Goal: Task Accomplishment & Management: Complete application form

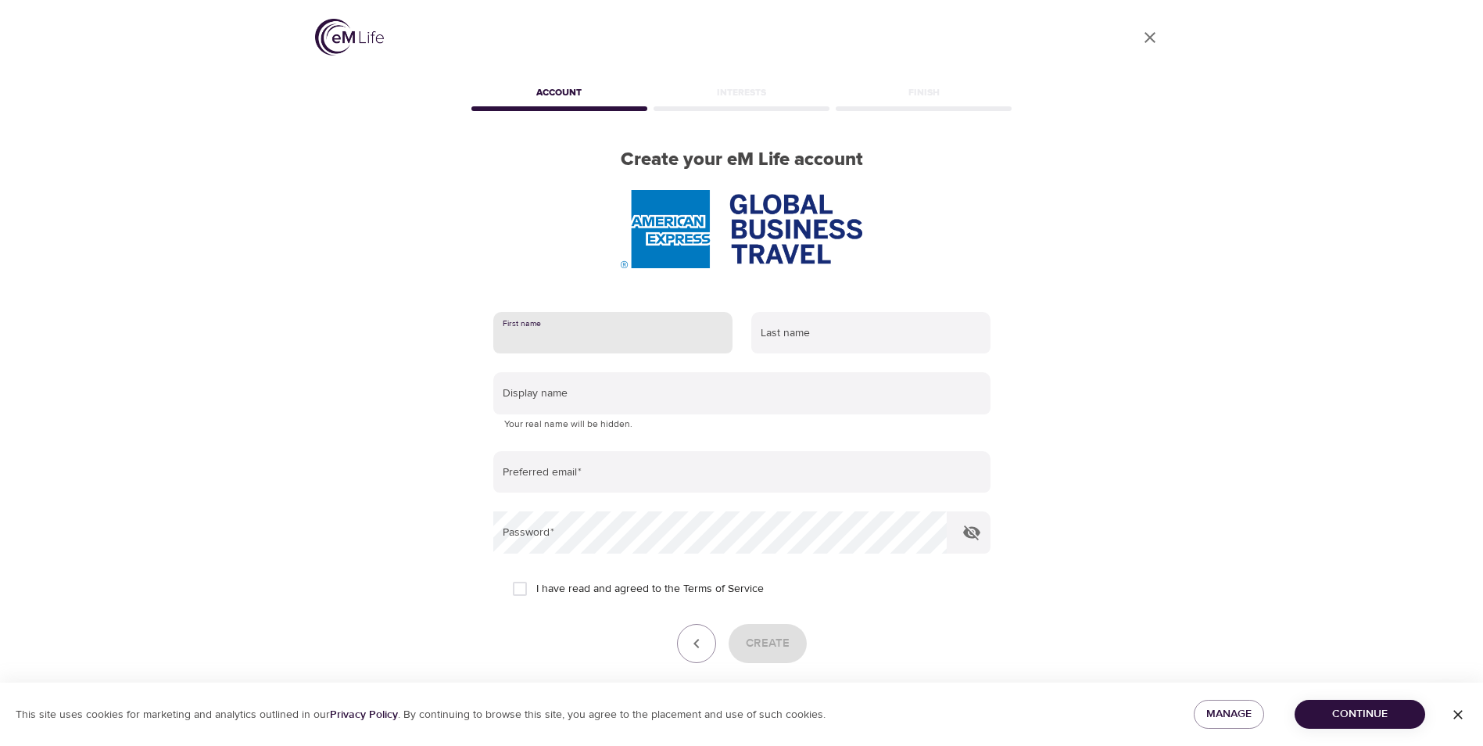
drag, startPoint x: 0, startPoint y: 0, endPoint x: 553, endPoint y: 336, distance: 646.7
click at [553, 336] on input "text" at bounding box center [612, 333] width 239 height 42
type input "[PERSON_NAME]"
type input "Martlaro"
type input "[PERSON_NAME][EMAIL_ADDRESS][PERSON_NAME][DOMAIN_NAME]"
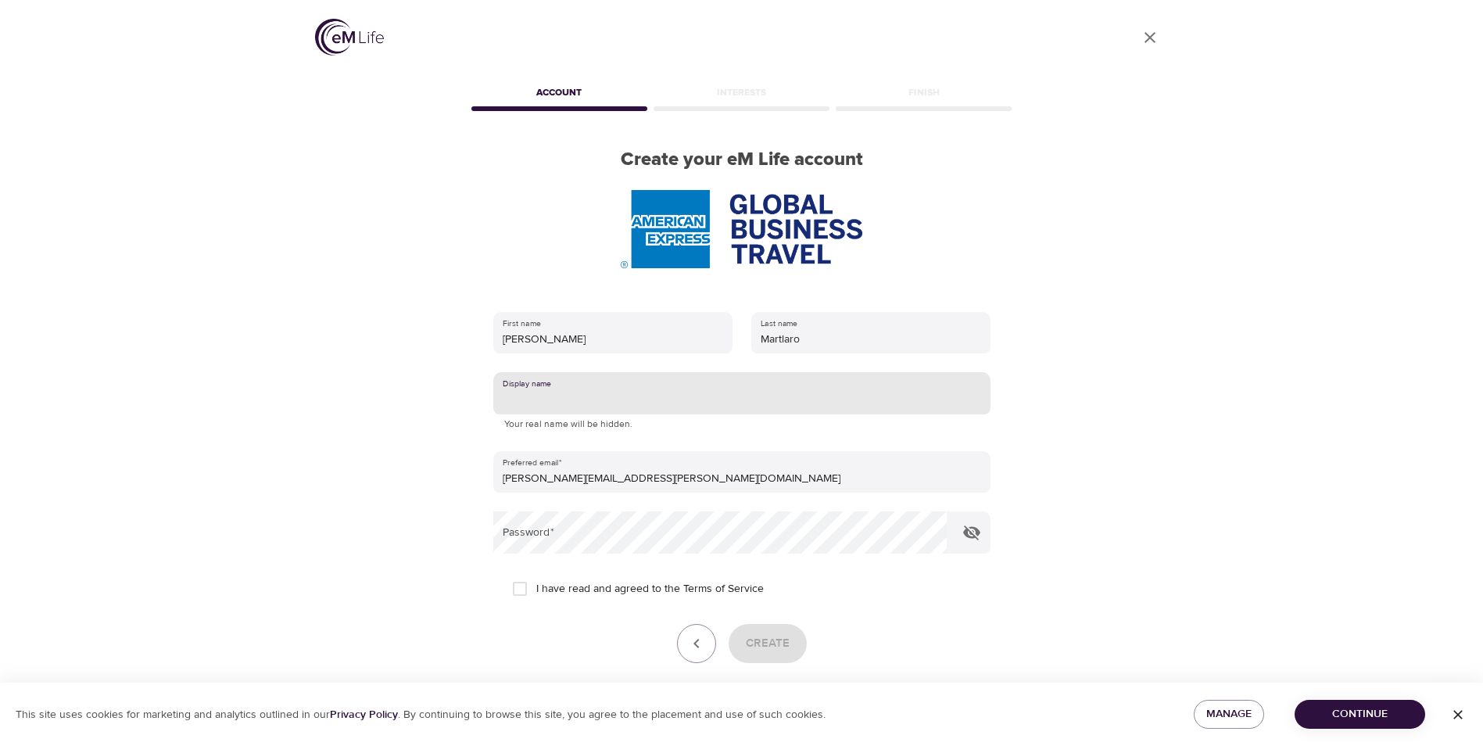
click at [597, 384] on input "text" at bounding box center [741, 393] width 497 height 42
type input "[PERSON_NAME]"
click at [521, 591] on input "I have read and agreed to the Terms of Service" at bounding box center [519, 588] width 33 height 33
checkbox input "true"
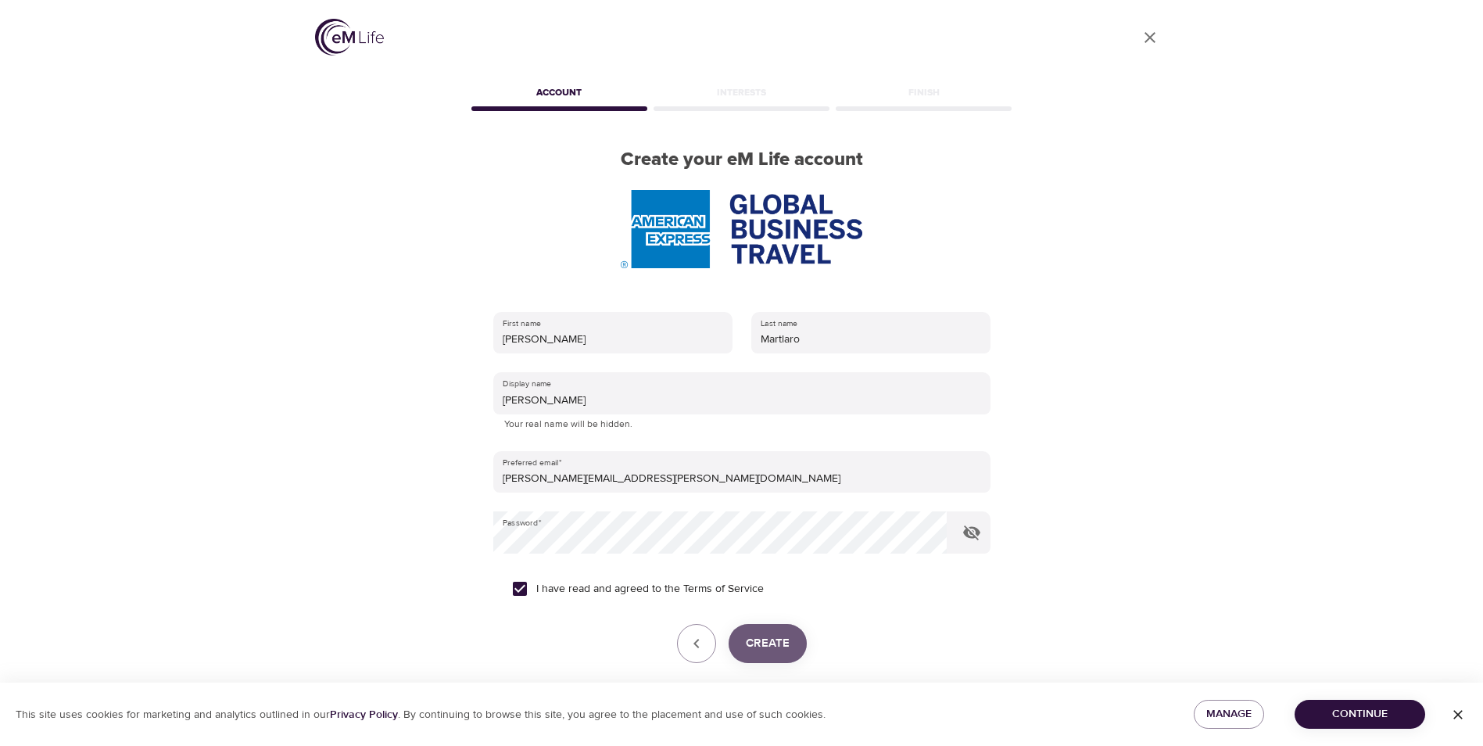
click at [764, 638] on span "Create" at bounding box center [768, 643] width 44 height 20
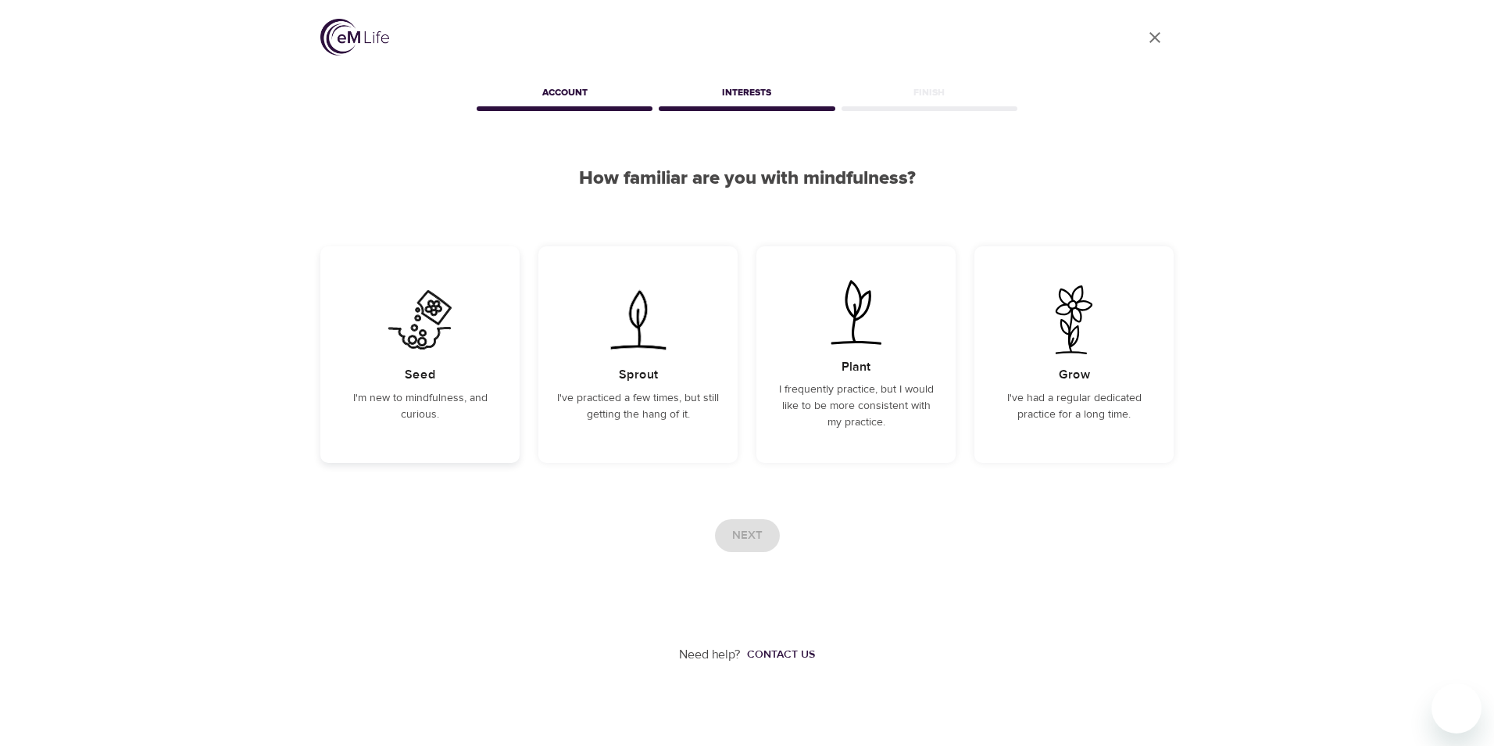
click at [413, 371] on h5 "Seed" at bounding box center [420, 375] width 31 height 16
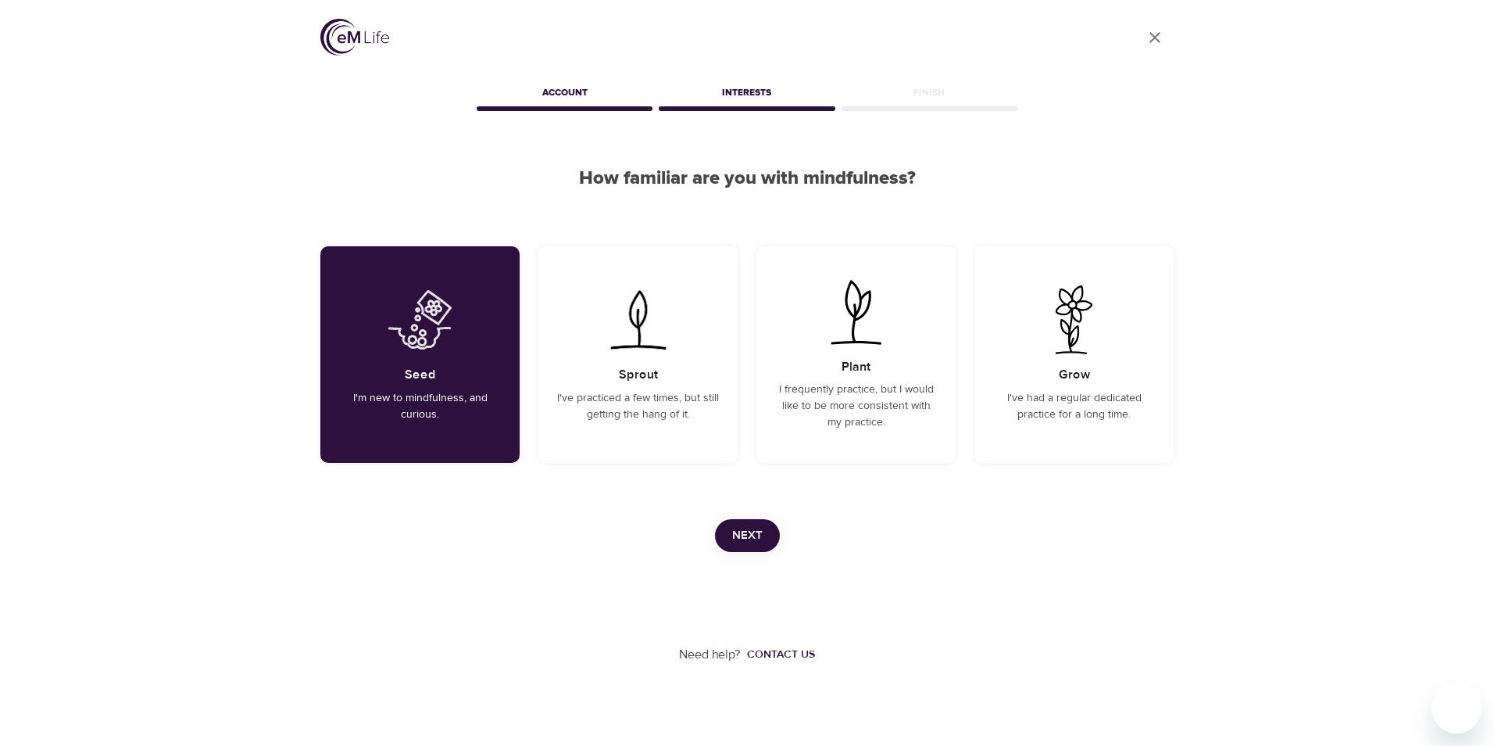
click at [747, 531] on span "Next" at bounding box center [747, 535] width 30 height 20
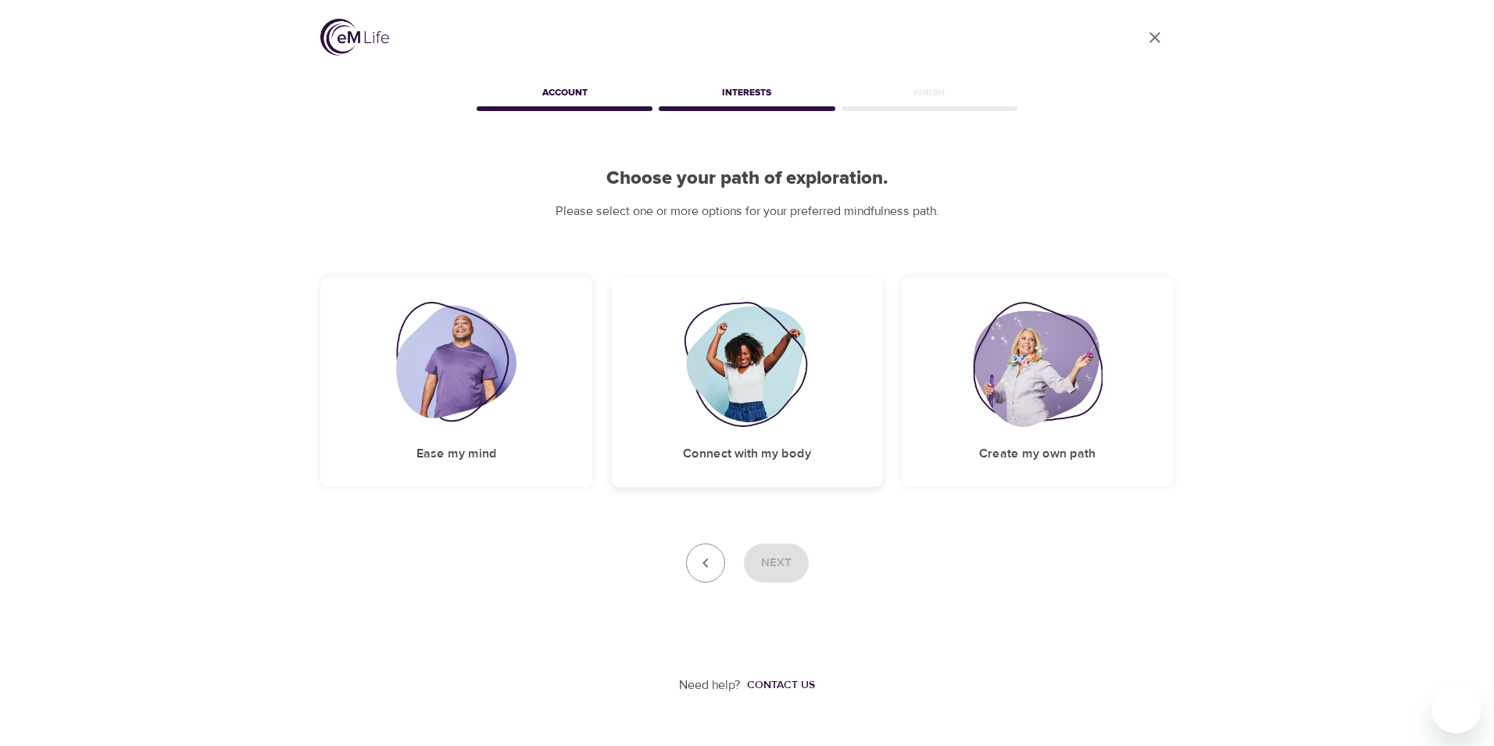
click at [711, 364] on img at bounding box center [747, 364] width 127 height 125
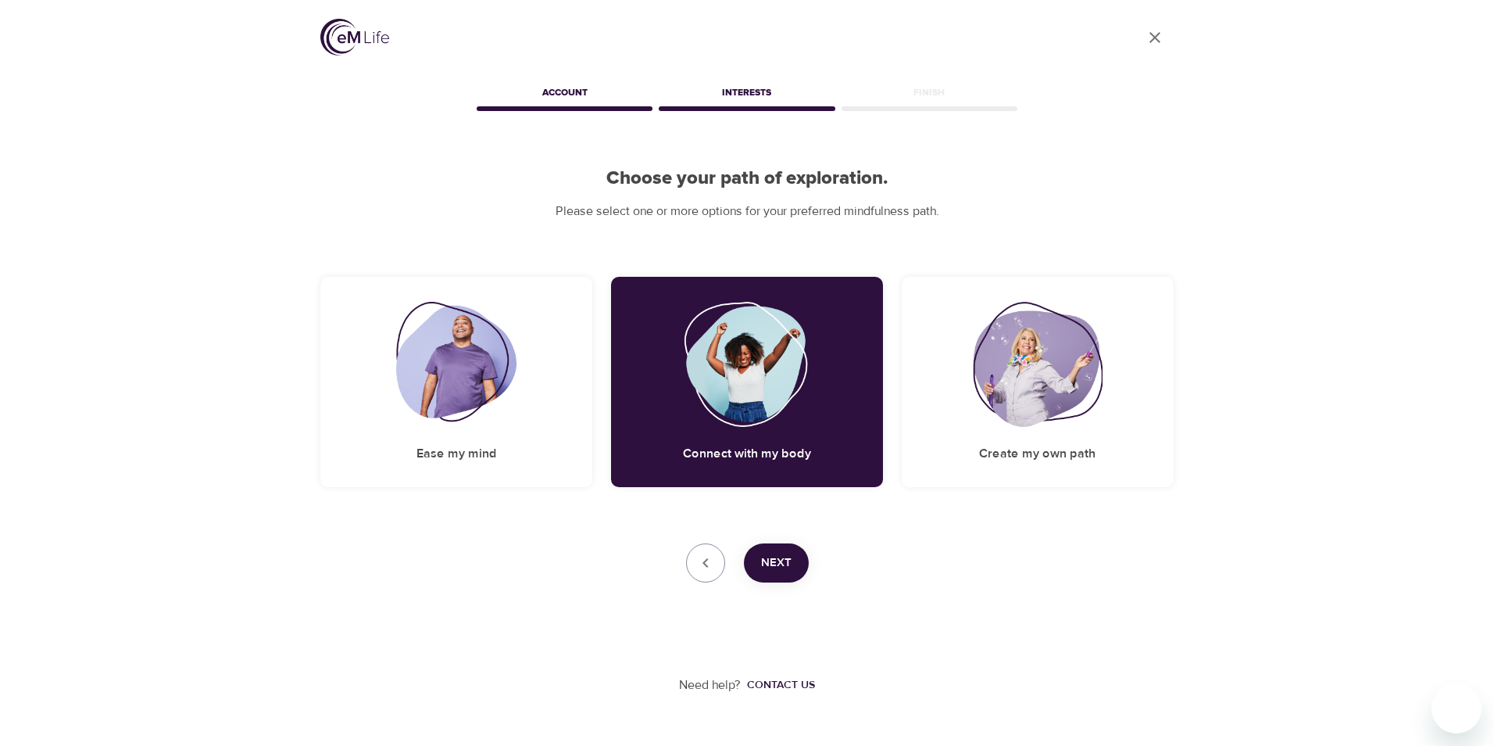
click at [779, 559] on span "Next" at bounding box center [776, 563] width 30 height 20
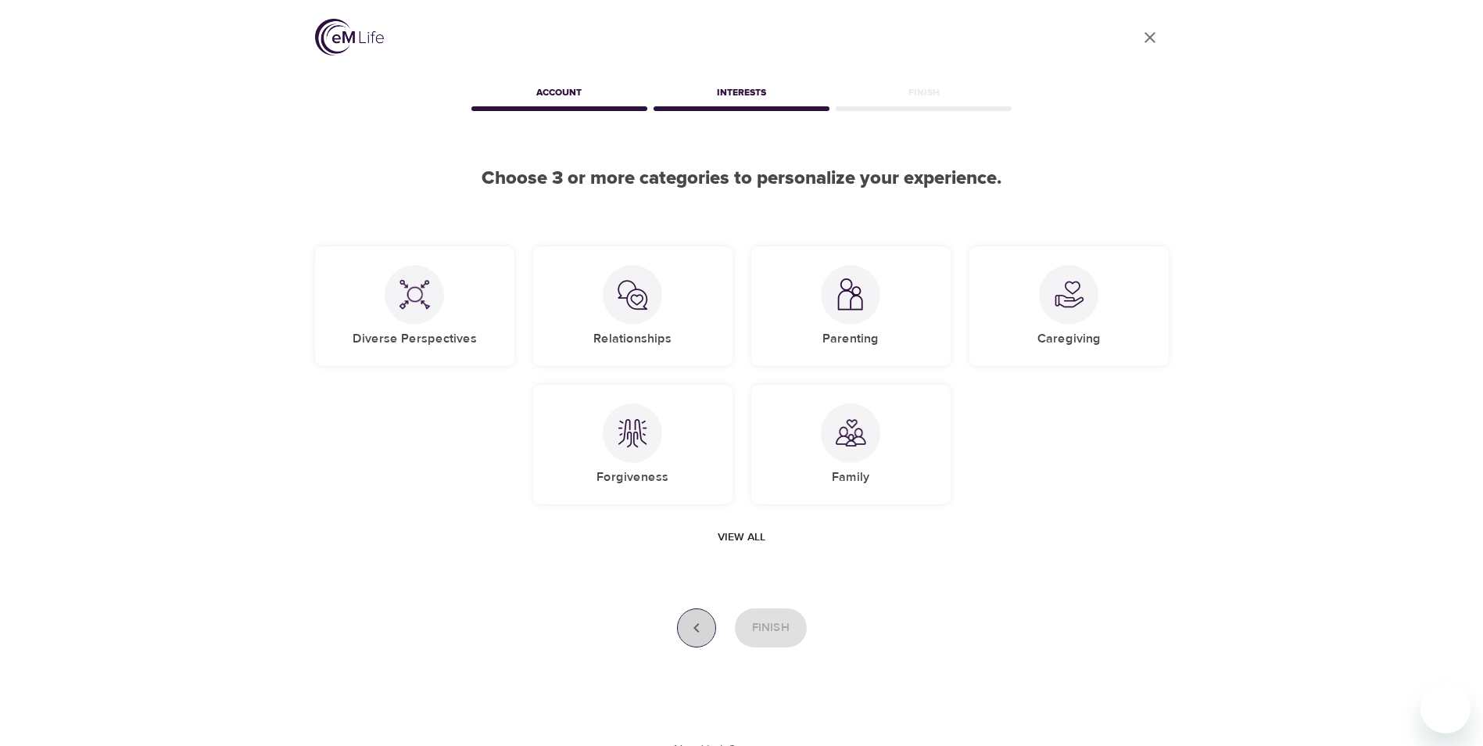
click at [692, 623] on icon "button" at bounding box center [696, 627] width 19 height 19
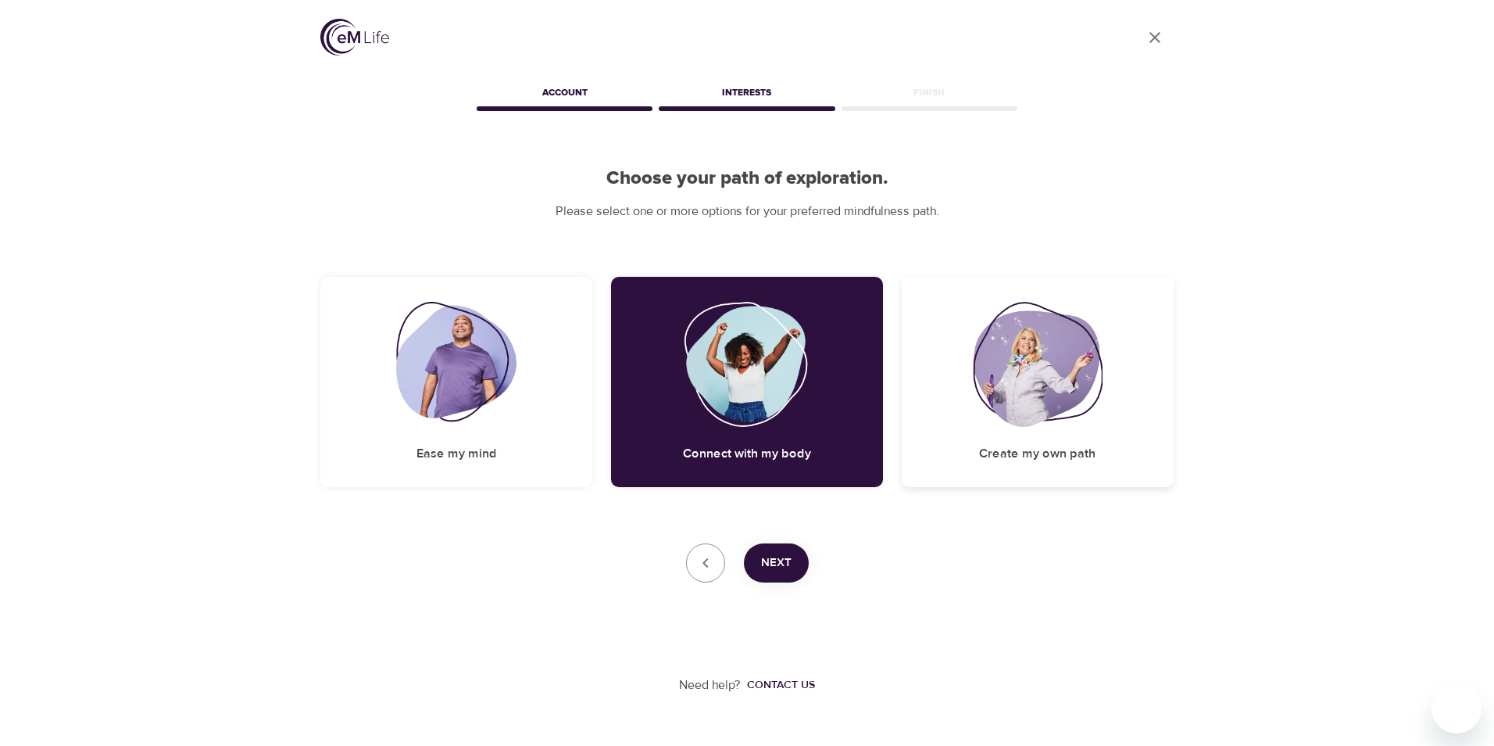
click at [1066, 406] on img at bounding box center [1038, 364] width 130 height 125
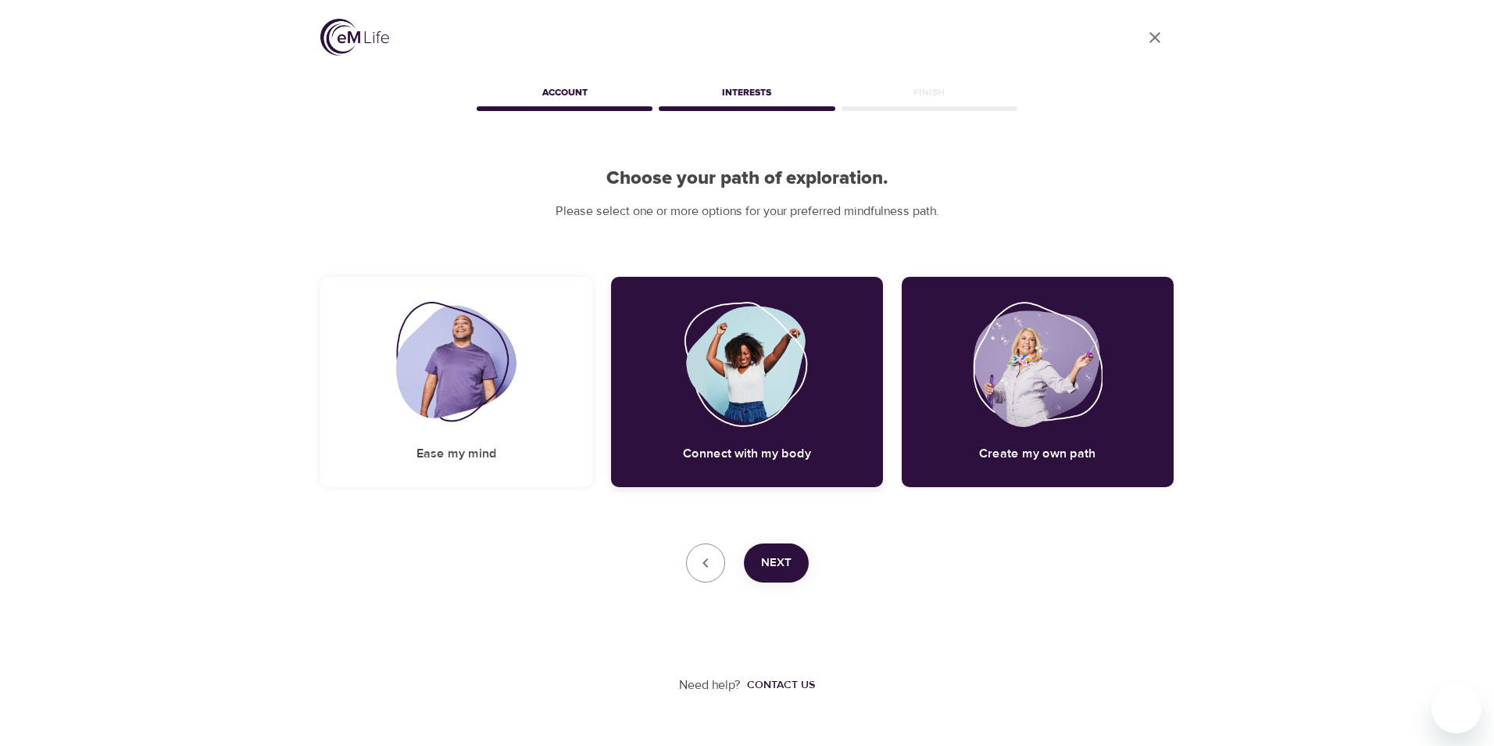
click at [757, 427] on div "Connect with my body" at bounding box center [747, 382] width 272 height 210
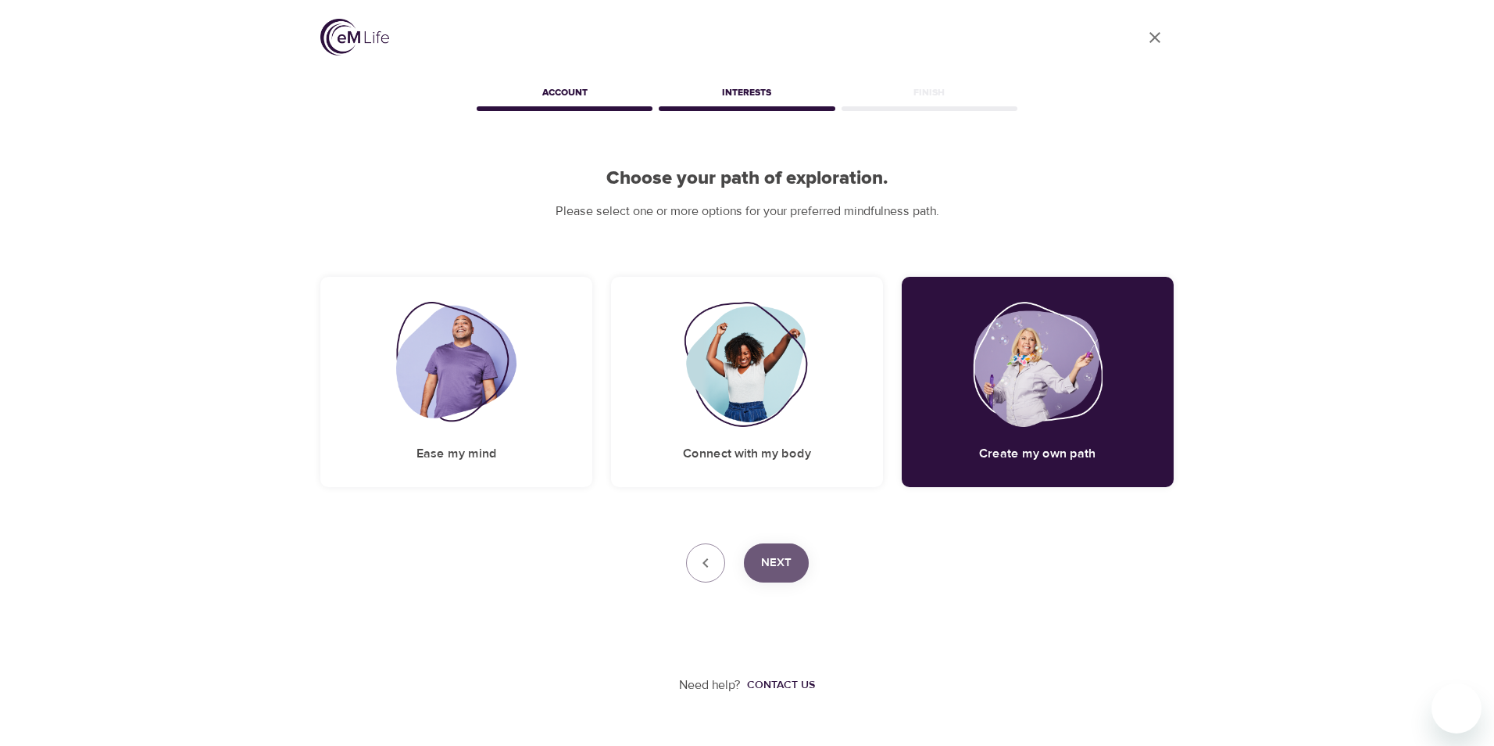
click at [757, 548] on button "Next" at bounding box center [776, 562] width 65 height 39
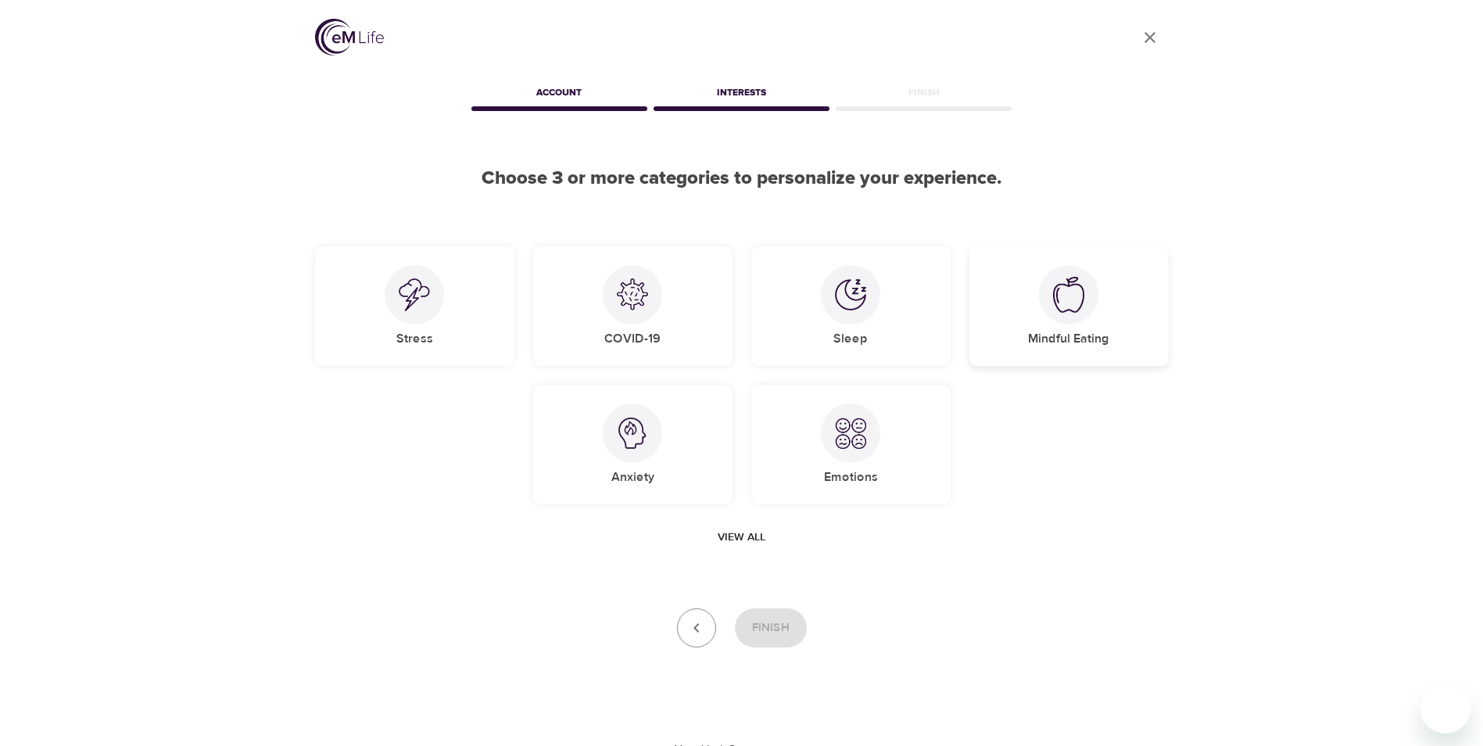
click at [1012, 317] on div "Mindful Eating" at bounding box center [1068, 306] width 199 height 120
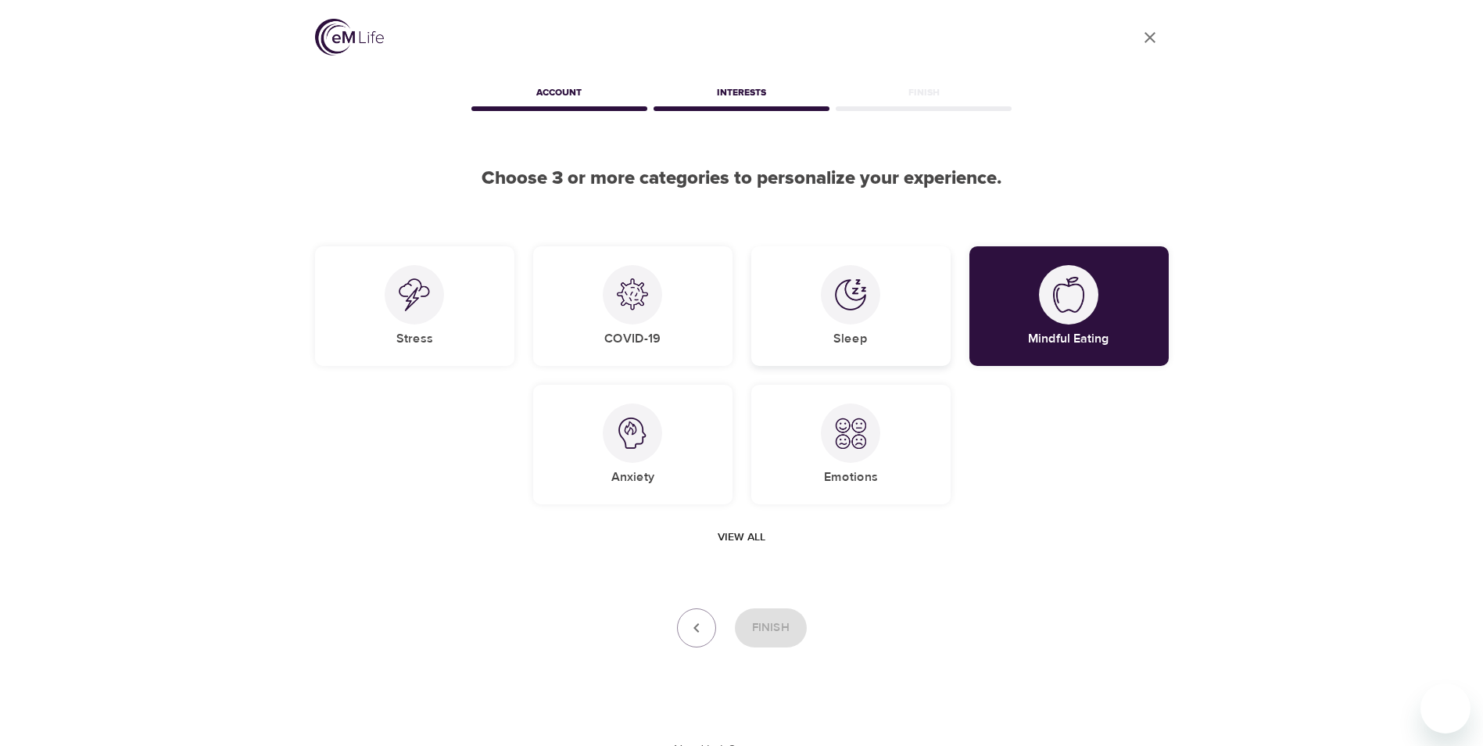
click at [850, 328] on div "Sleep" at bounding box center [850, 306] width 199 height 120
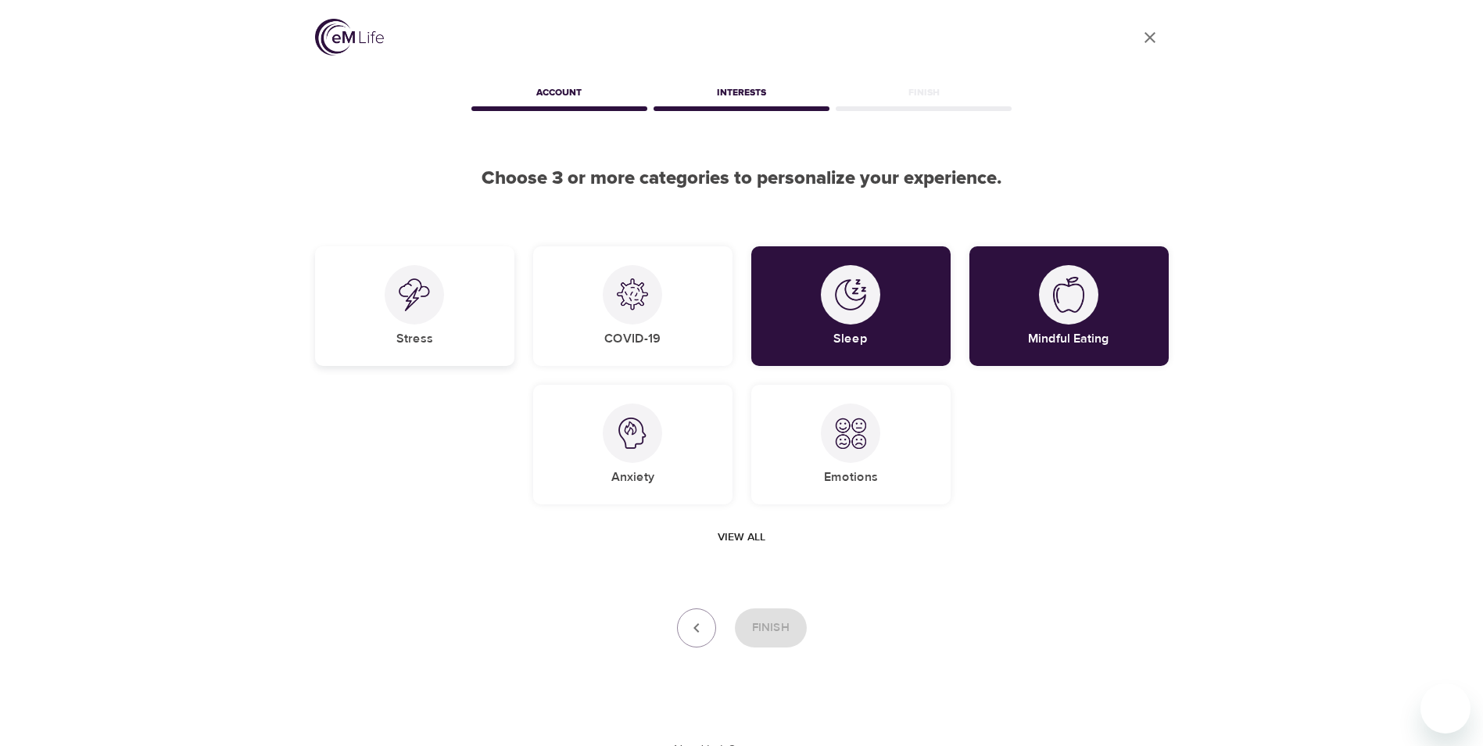
click at [401, 313] on div at bounding box center [414, 294] width 59 height 59
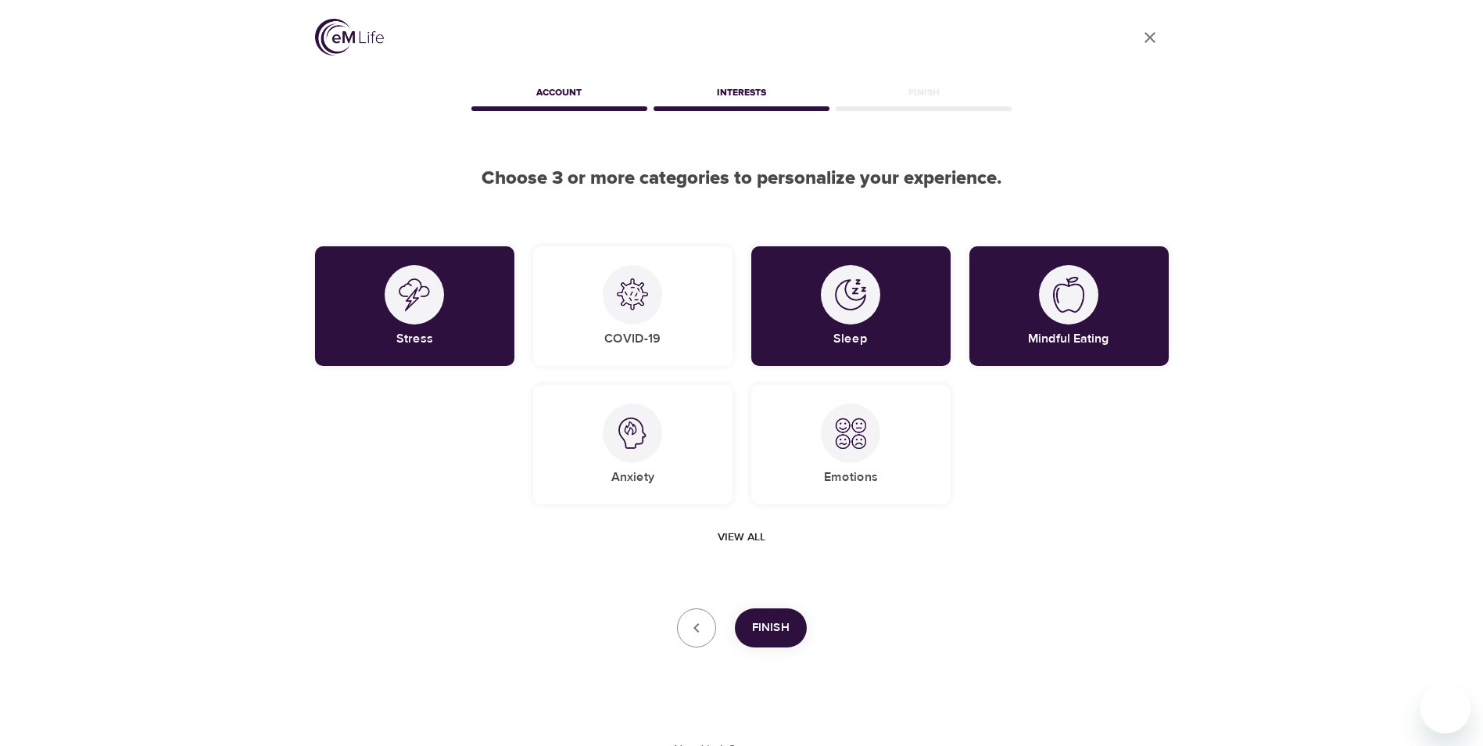
click at [778, 628] on span "Finish" at bounding box center [771, 627] width 38 height 20
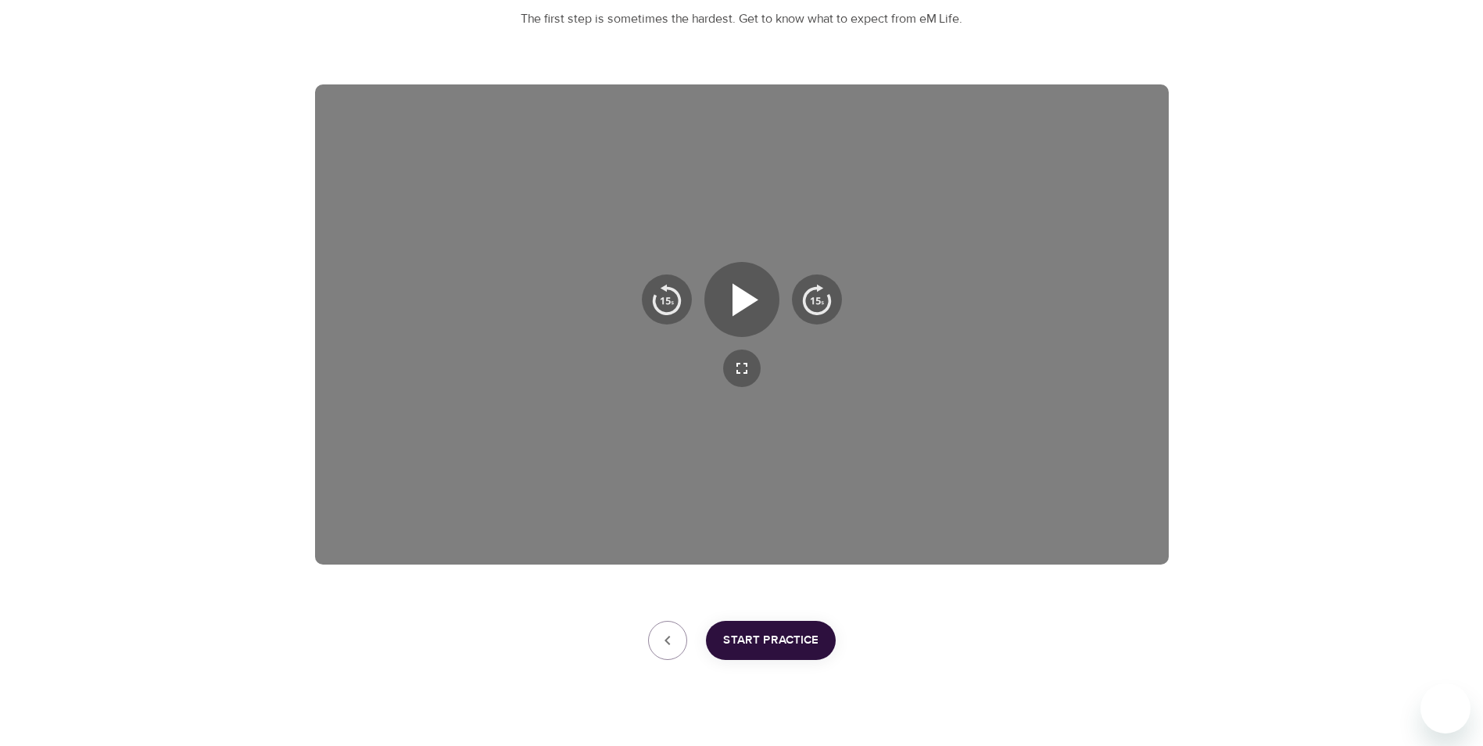
scroll to position [191, 0]
click at [741, 299] on icon "button" at bounding box center [745, 300] width 26 height 33
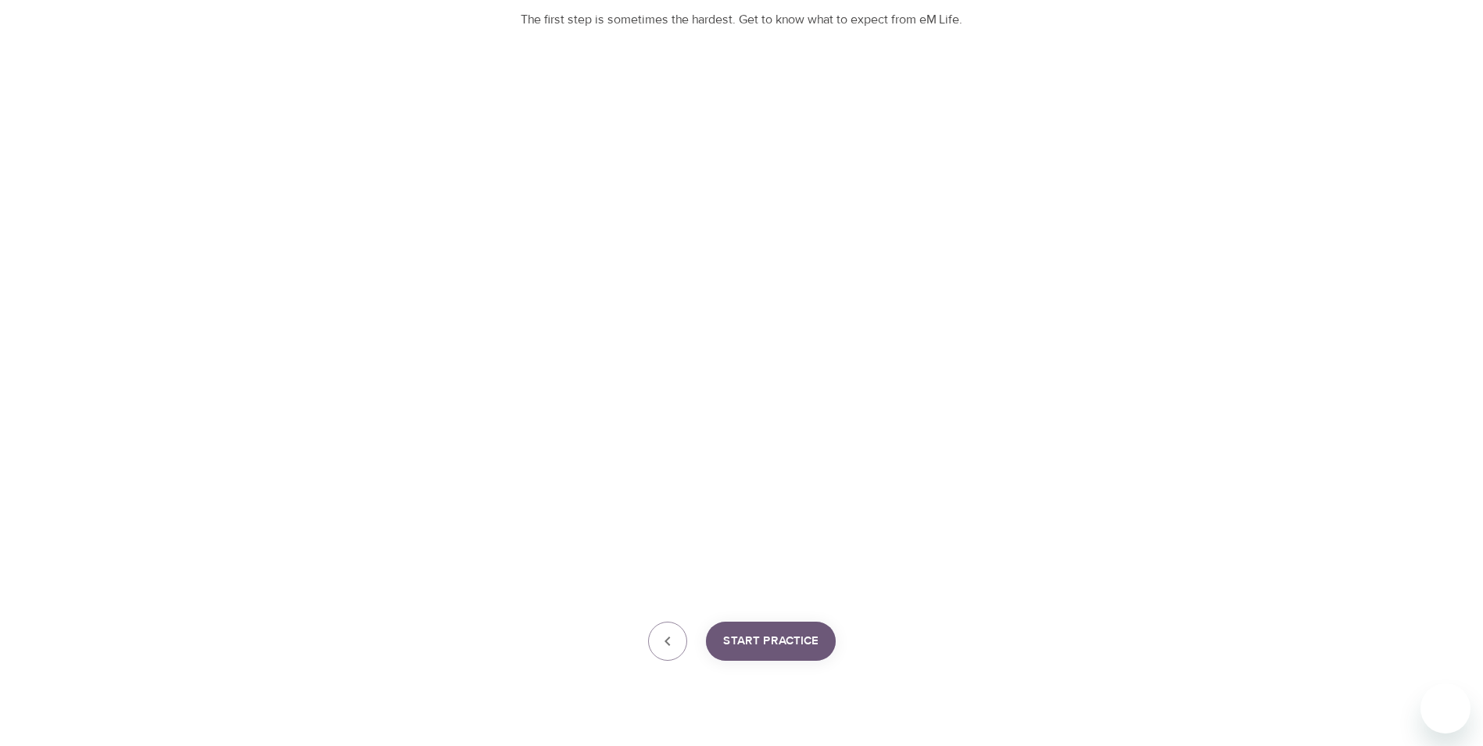
click at [766, 644] on span "Start Practice" at bounding box center [770, 641] width 95 height 20
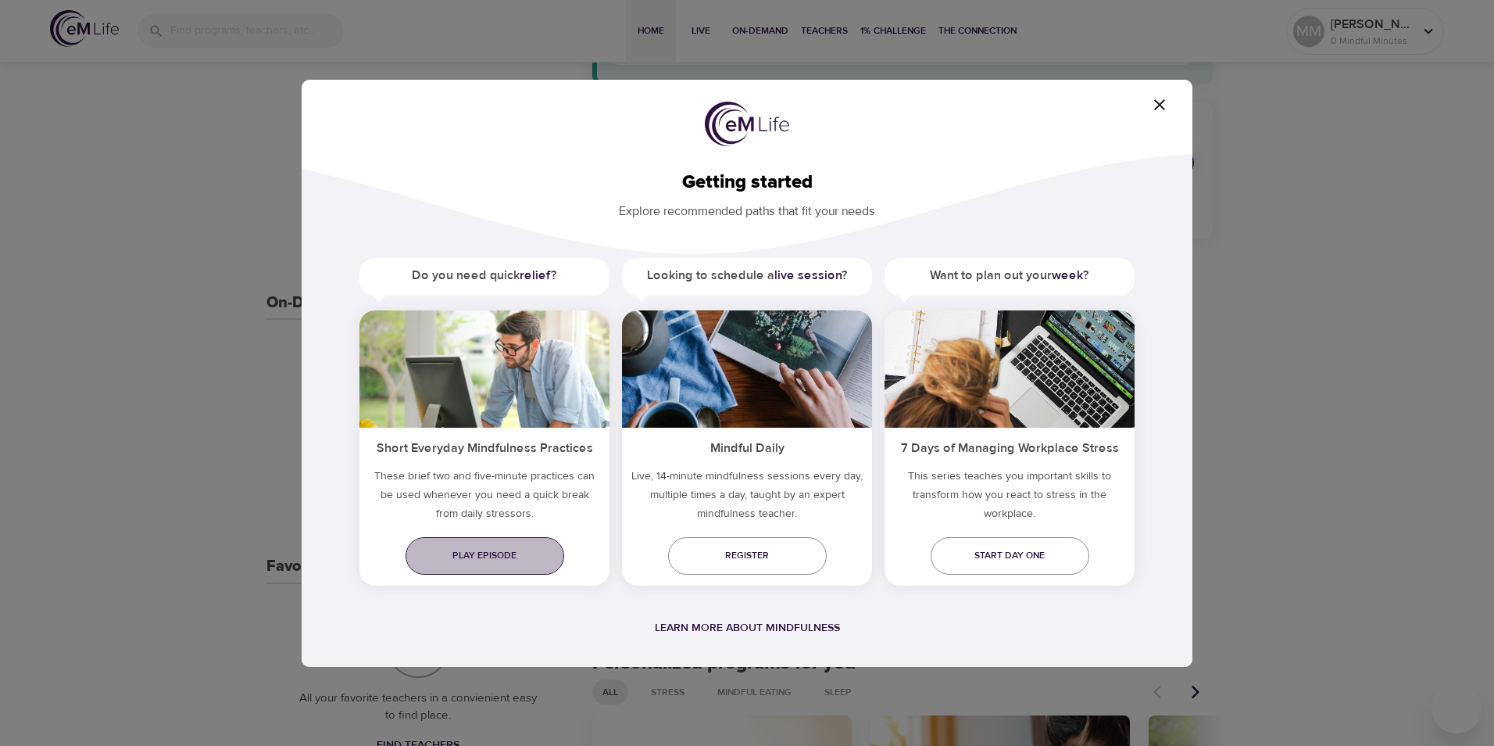
click at [481, 546] on link "Play episode" at bounding box center [485, 556] width 159 height 38
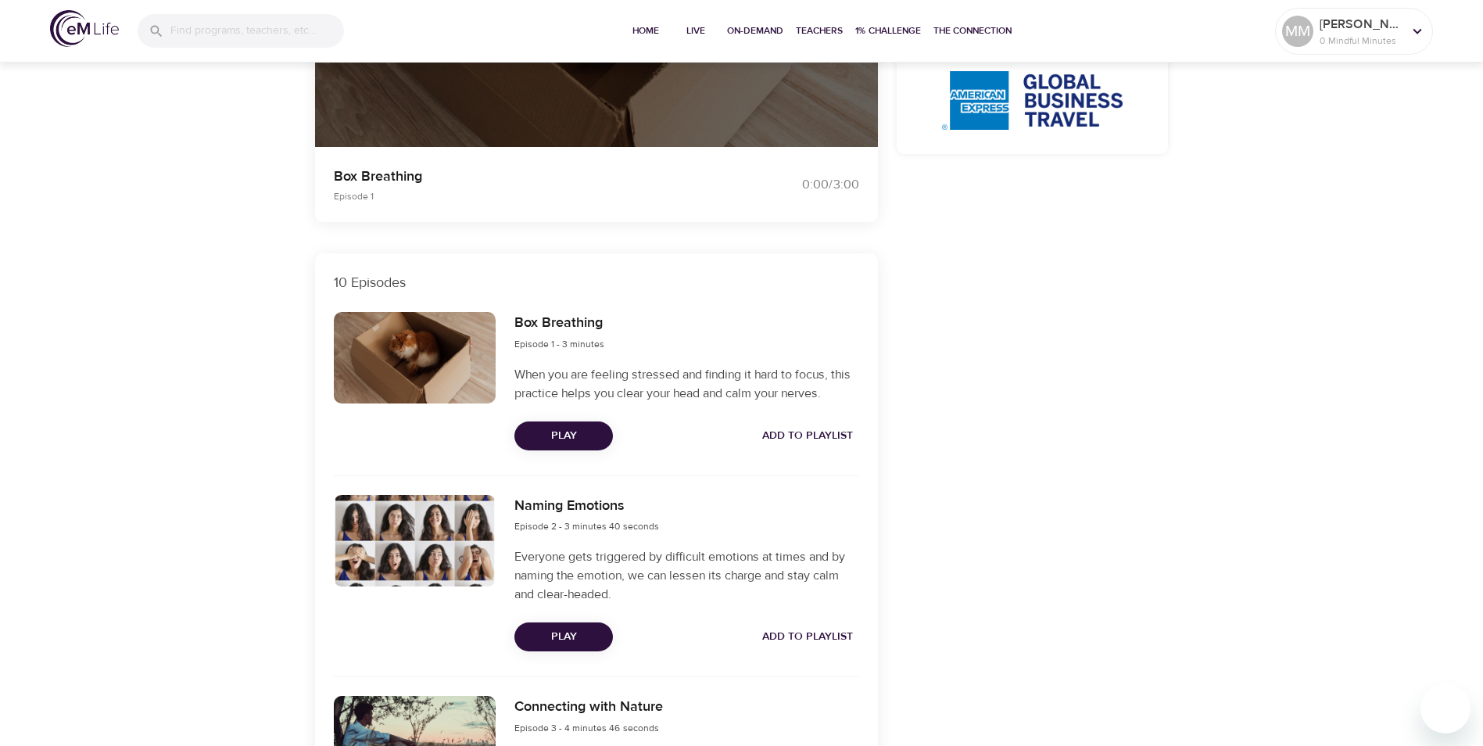
scroll to position [120, 0]
